Goal: Book appointment/travel/reservation

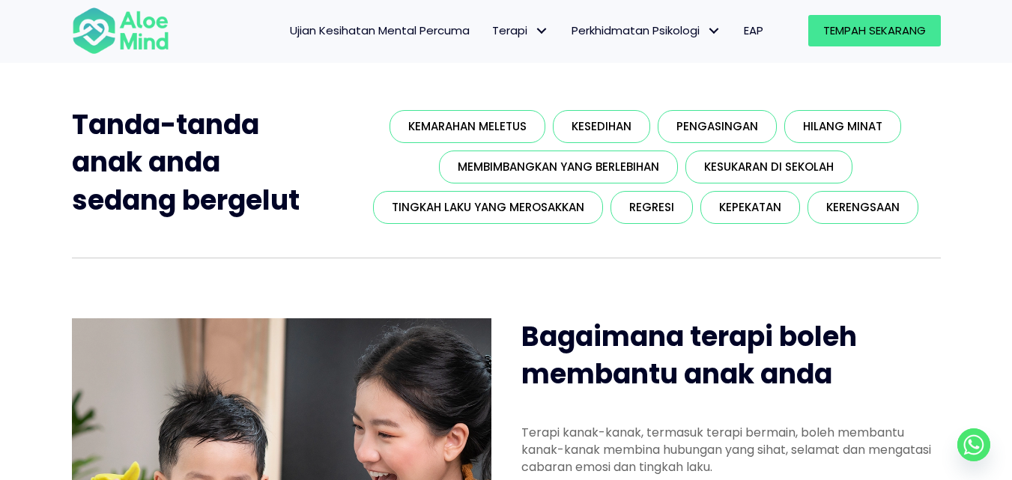
scroll to position [374, 0]
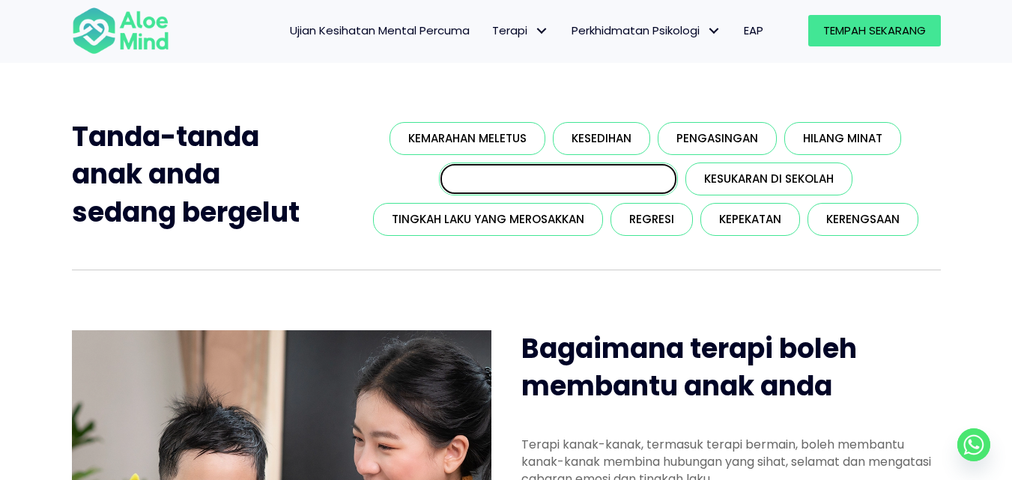
click at [520, 180] on font "Membimbangkan yang berlebihan" at bounding box center [558, 179] width 201 height 16
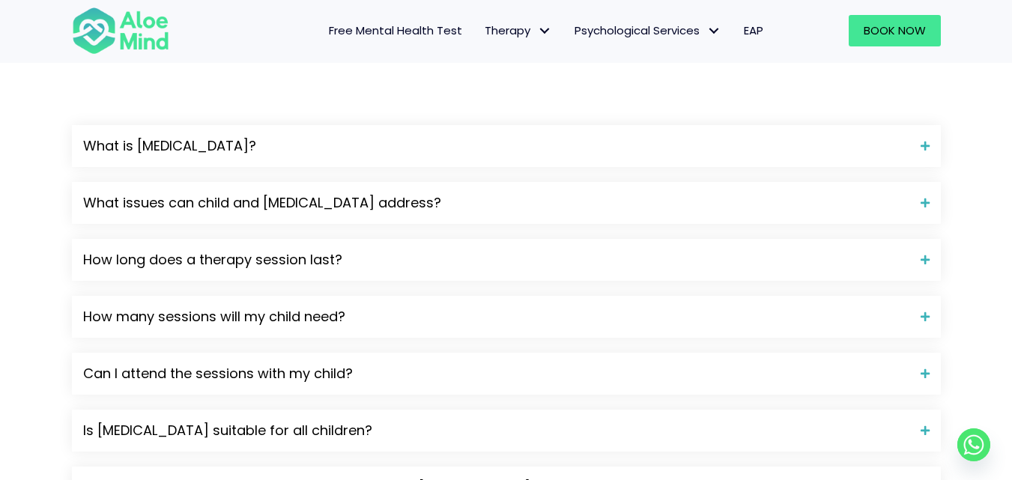
scroll to position [1797, 0]
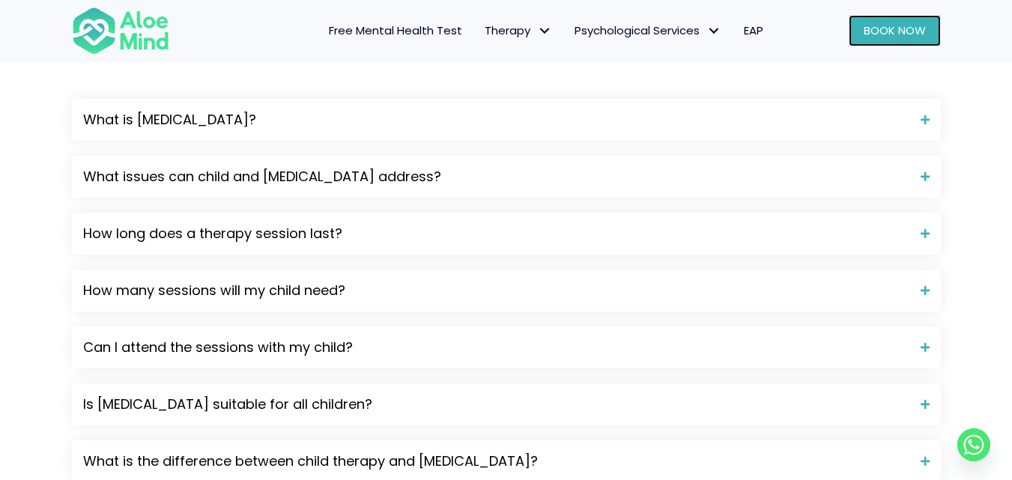
click at [889, 23] on span "Book Now" at bounding box center [894, 30] width 62 height 16
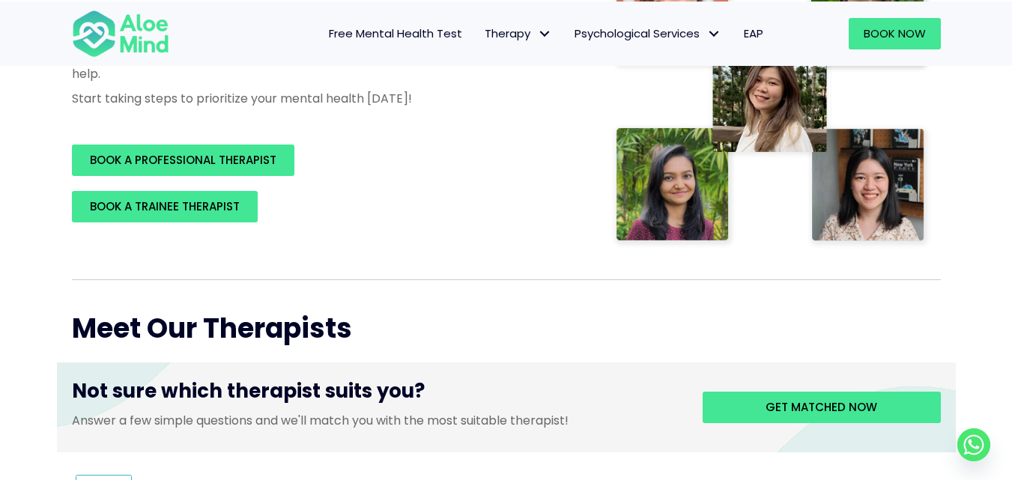
scroll to position [300, 0]
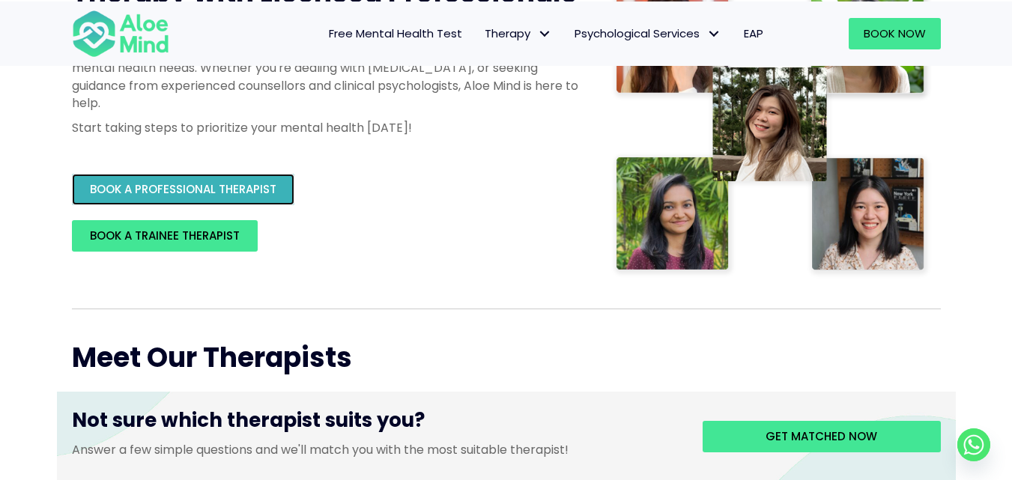
click at [195, 185] on span "BOOK A PROFESSIONAL THERAPIST" at bounding box center [183, 189] width 186 height 16
